Goal: Information Seeking & Learning: Learn about a topic

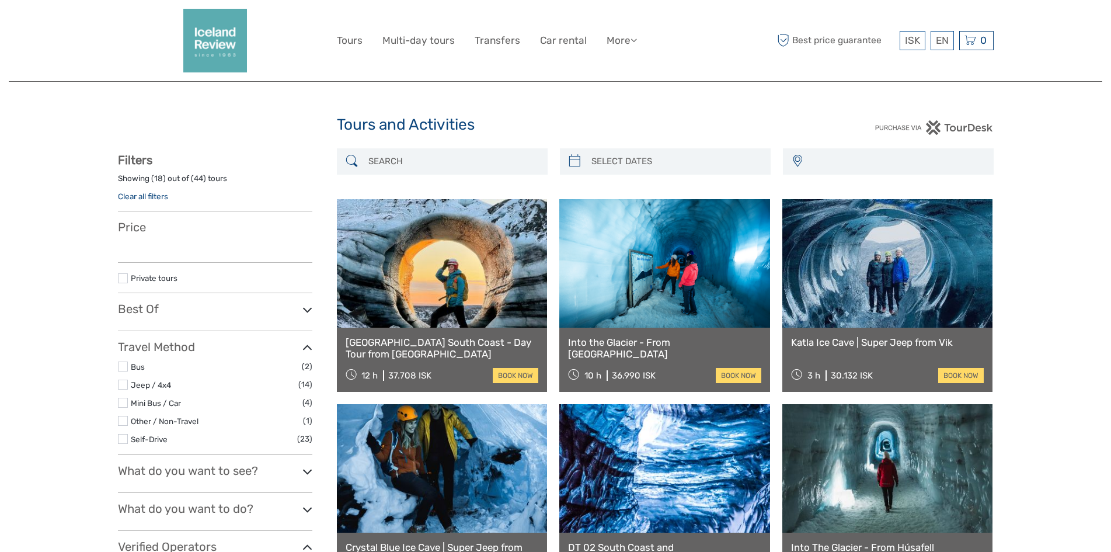
select select
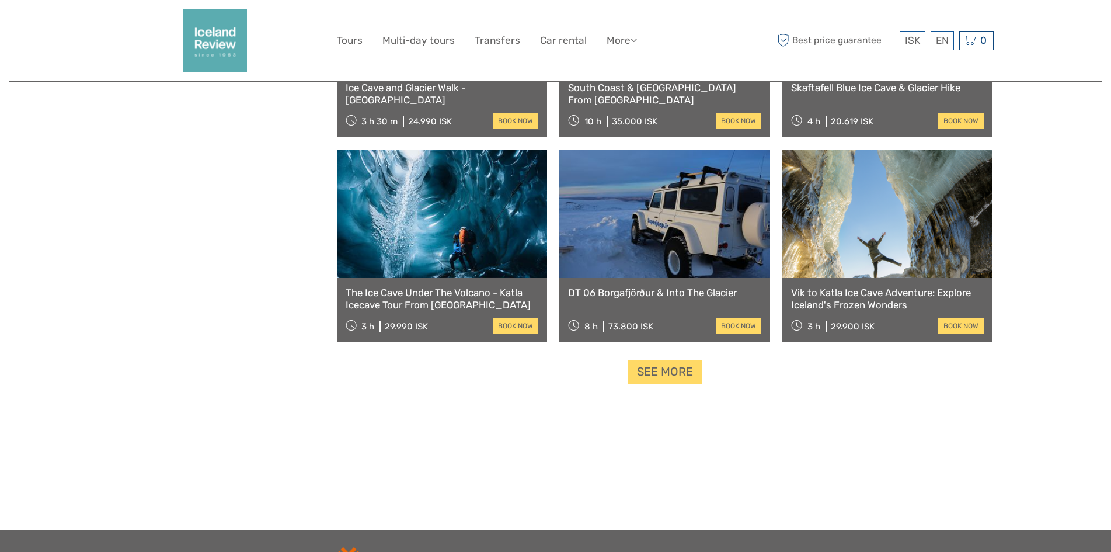
scroll to position [1110, 0]
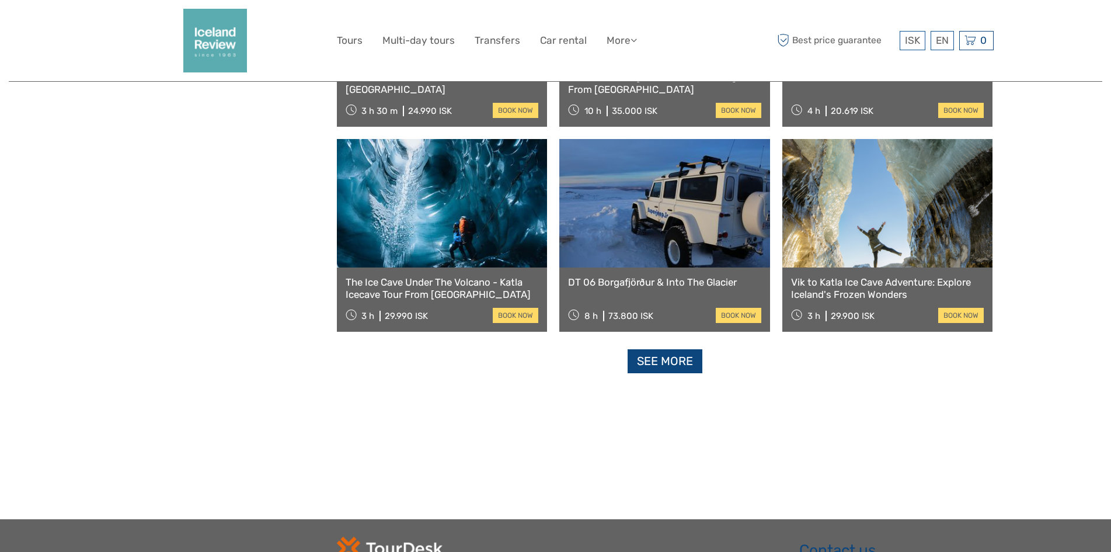
click at [651, 364] on link "See more" at bounding box center [665, 361] width 75 height 24
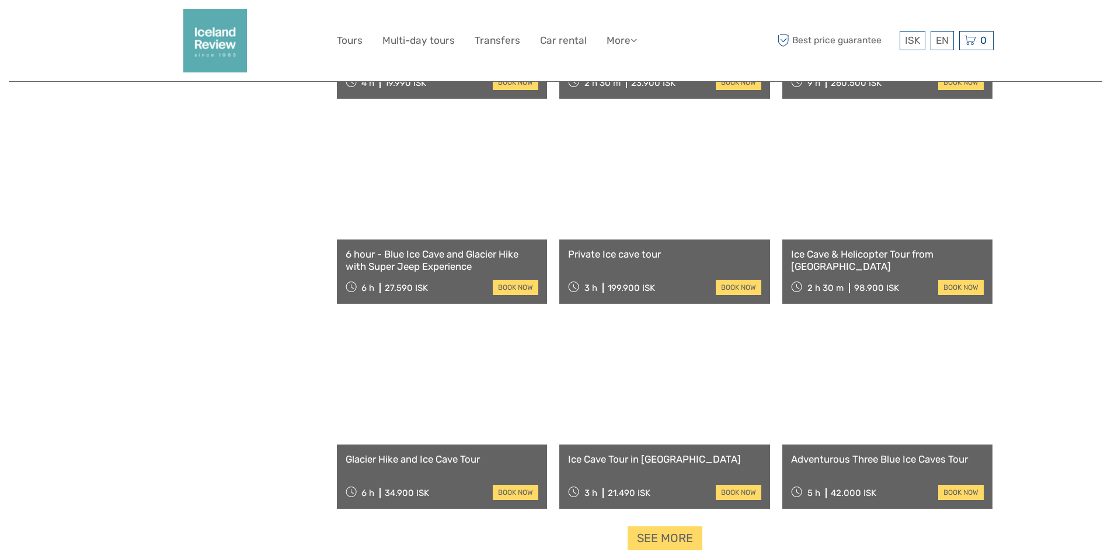
scroll to position [2278, 0]
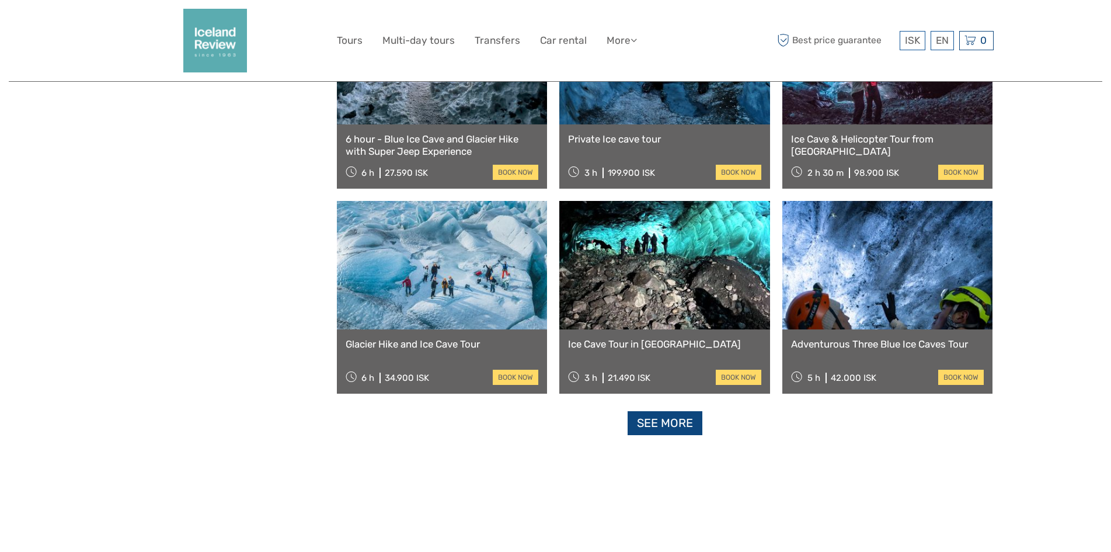
click at [646, 429] on link "See more" at bounding box center [665, 423] width 75 height 24
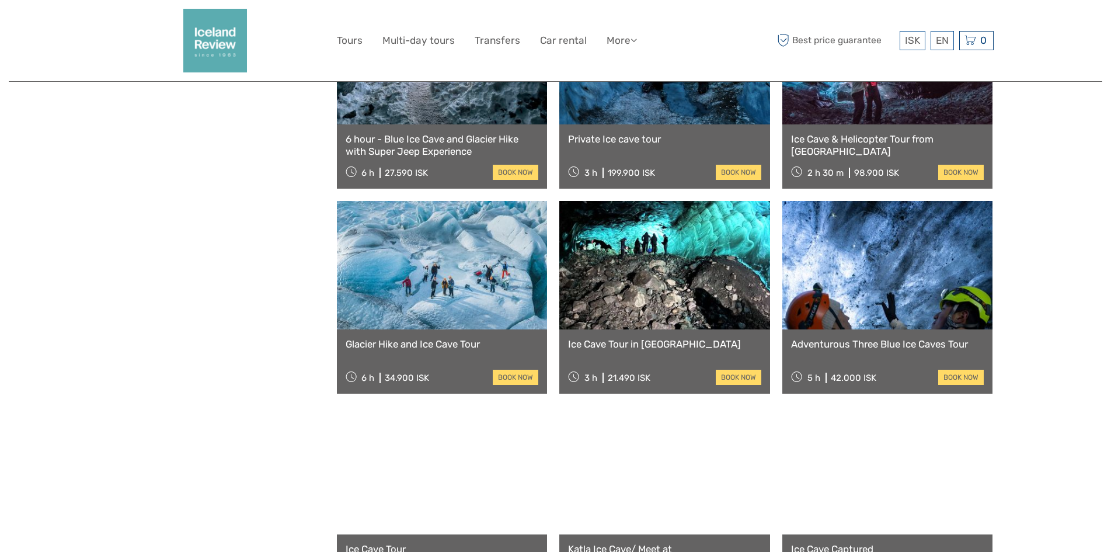
scroll to position [1110, 0]
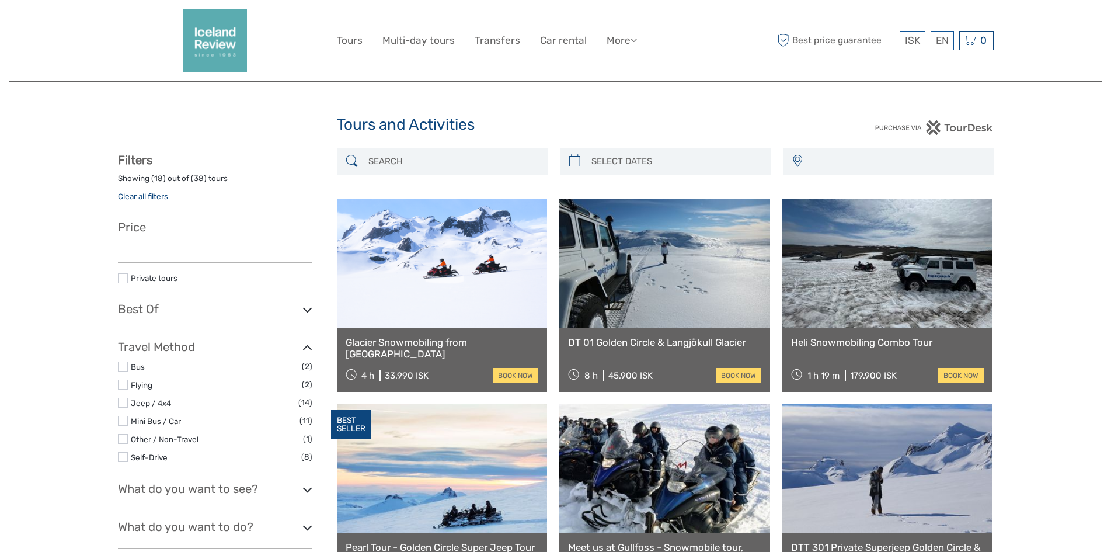
select select
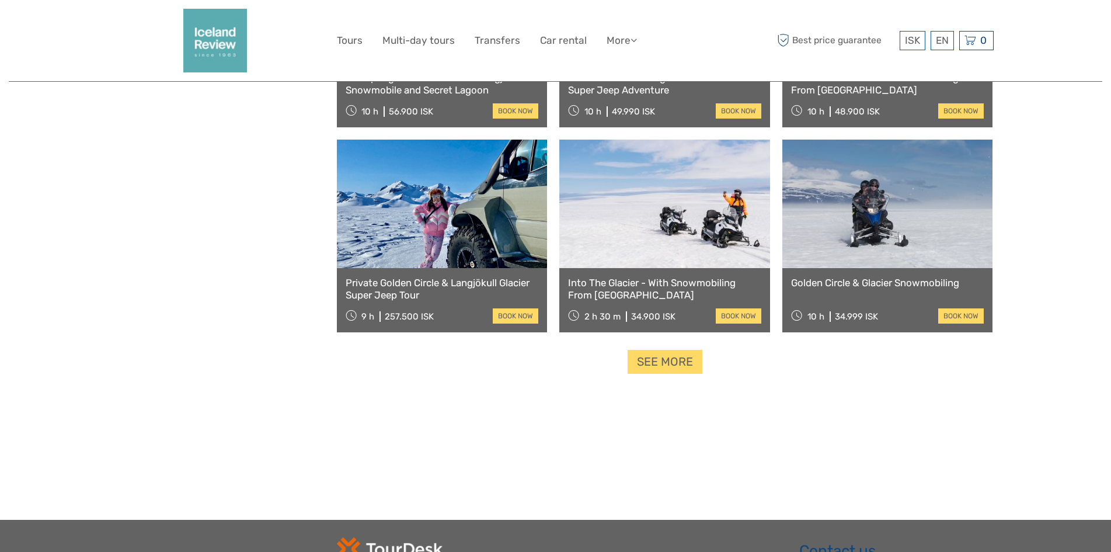
scroll to position [1168, 0]
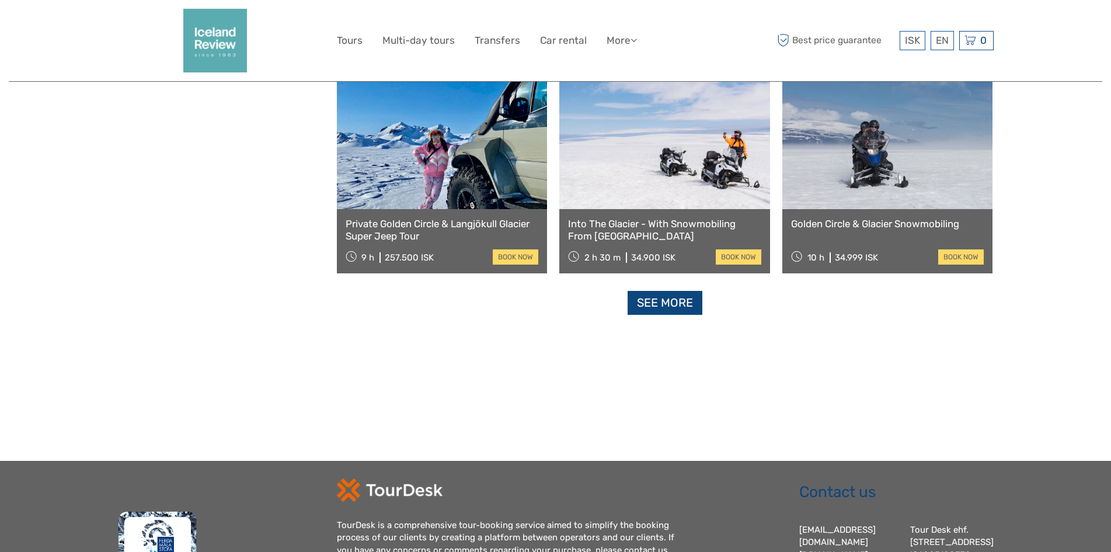
click at [657, 300] on link "See more" at bounding box center [665, 303] width 75 height 24
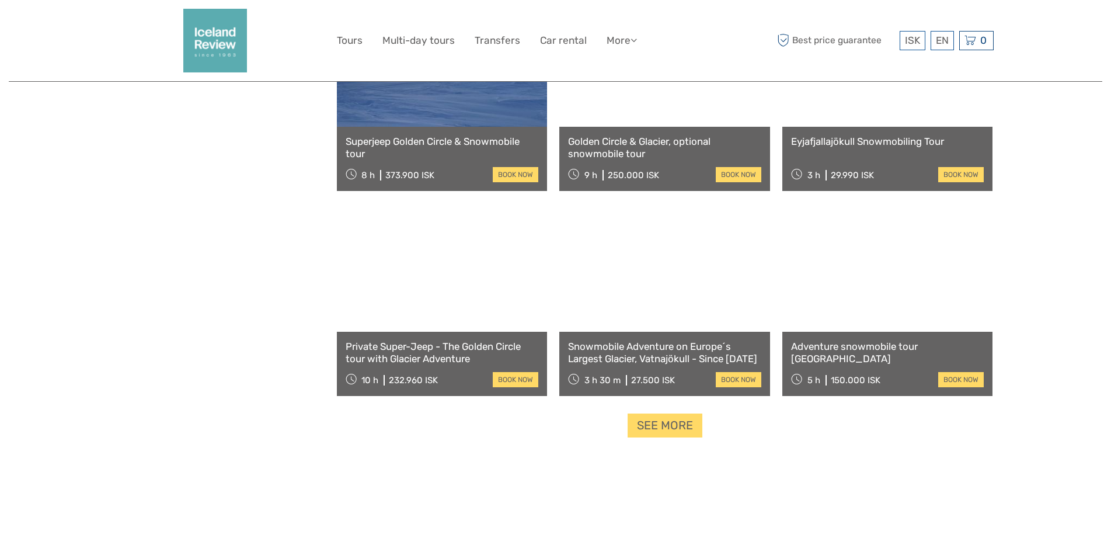
scroll to position [2278, 0]
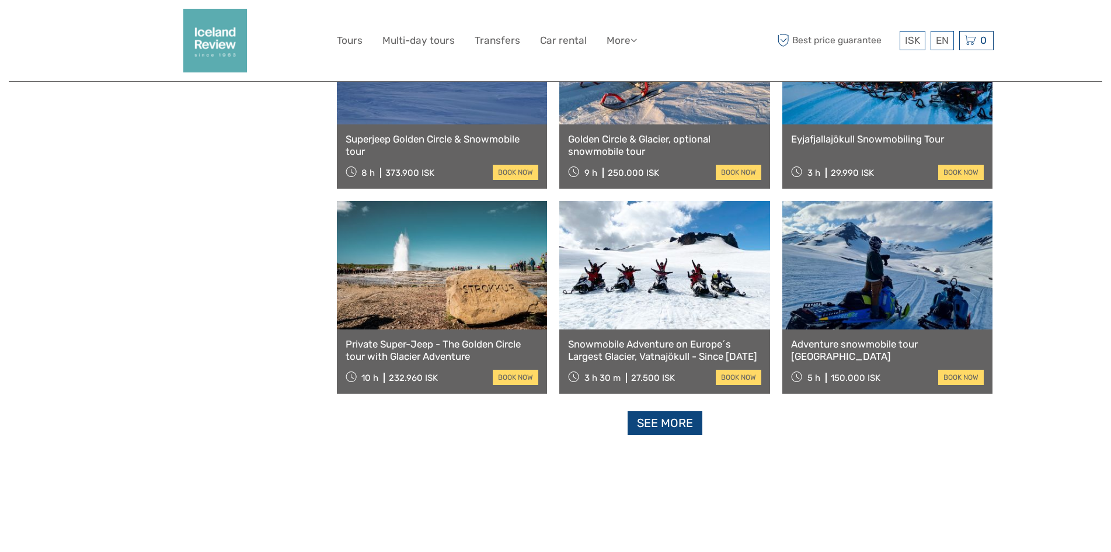
click at [662, 425] on link "See more" at bounding box center [665, 423] width 75 height 24
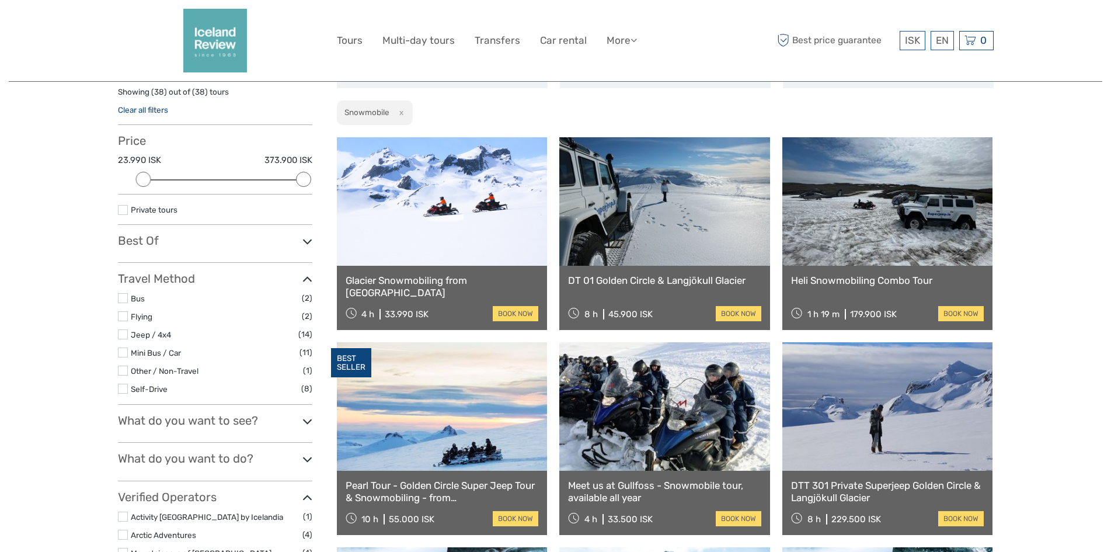
scroll to position [0, 0]
